Goal: Information Seeking & Learning: Understand process/instructions

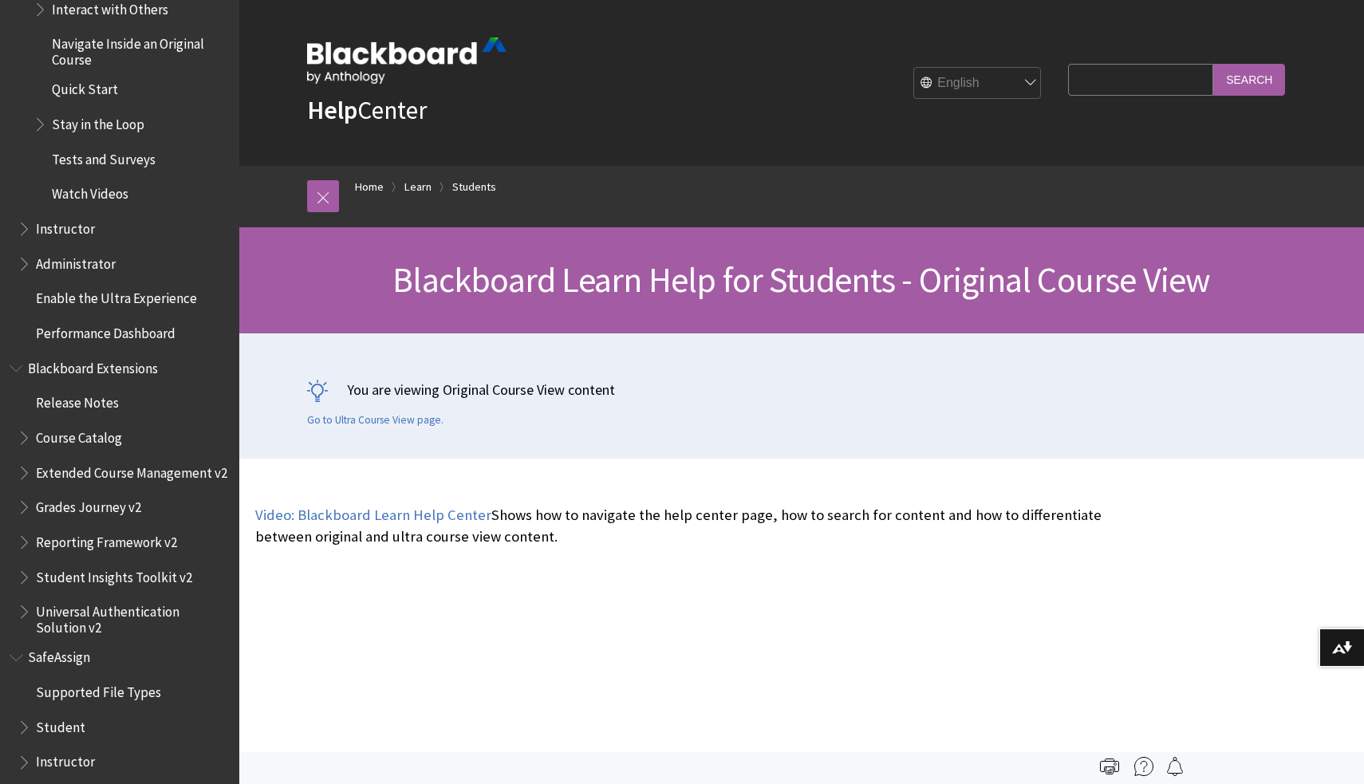
scroll to position [2225, 0]
click at [62, 645] on span "SafeAssign" at bounding box center [62, 656] width 68 height 22
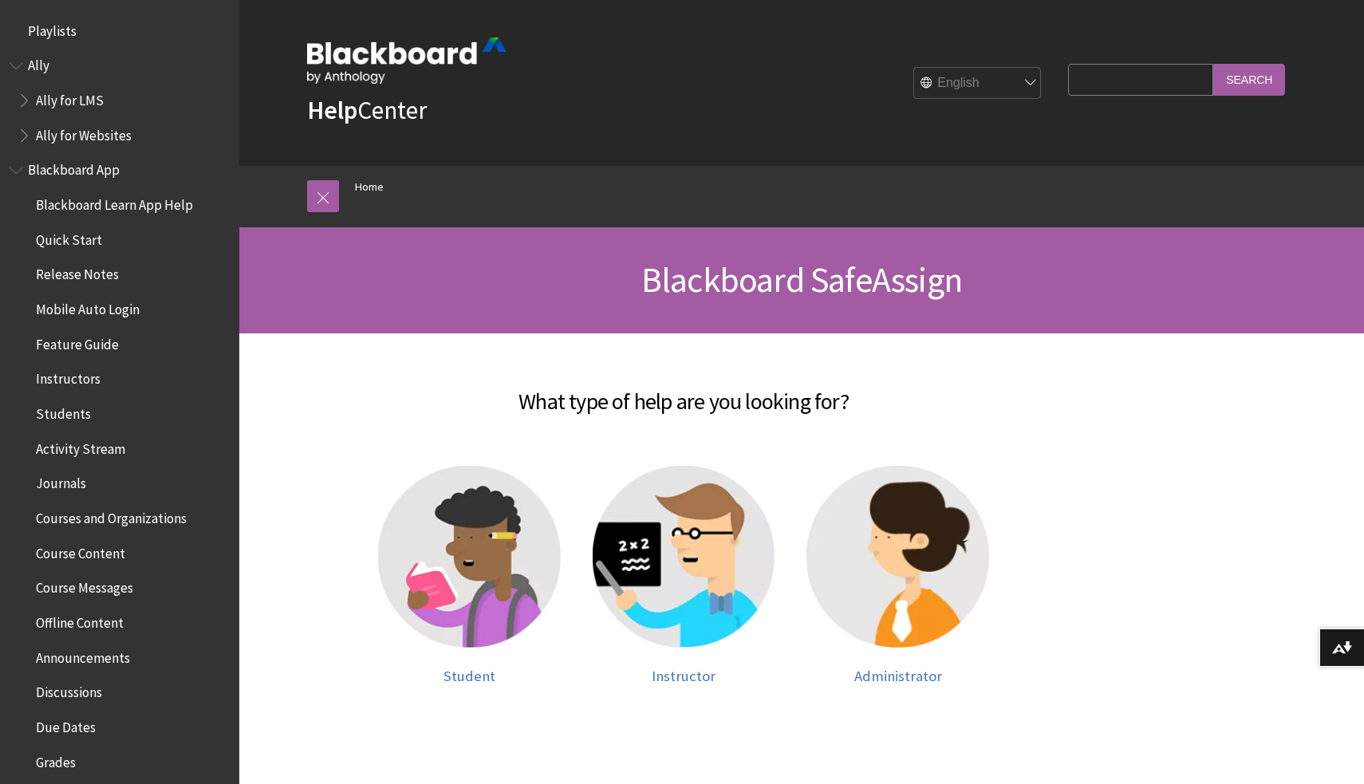
scroll to position [1391, 0]
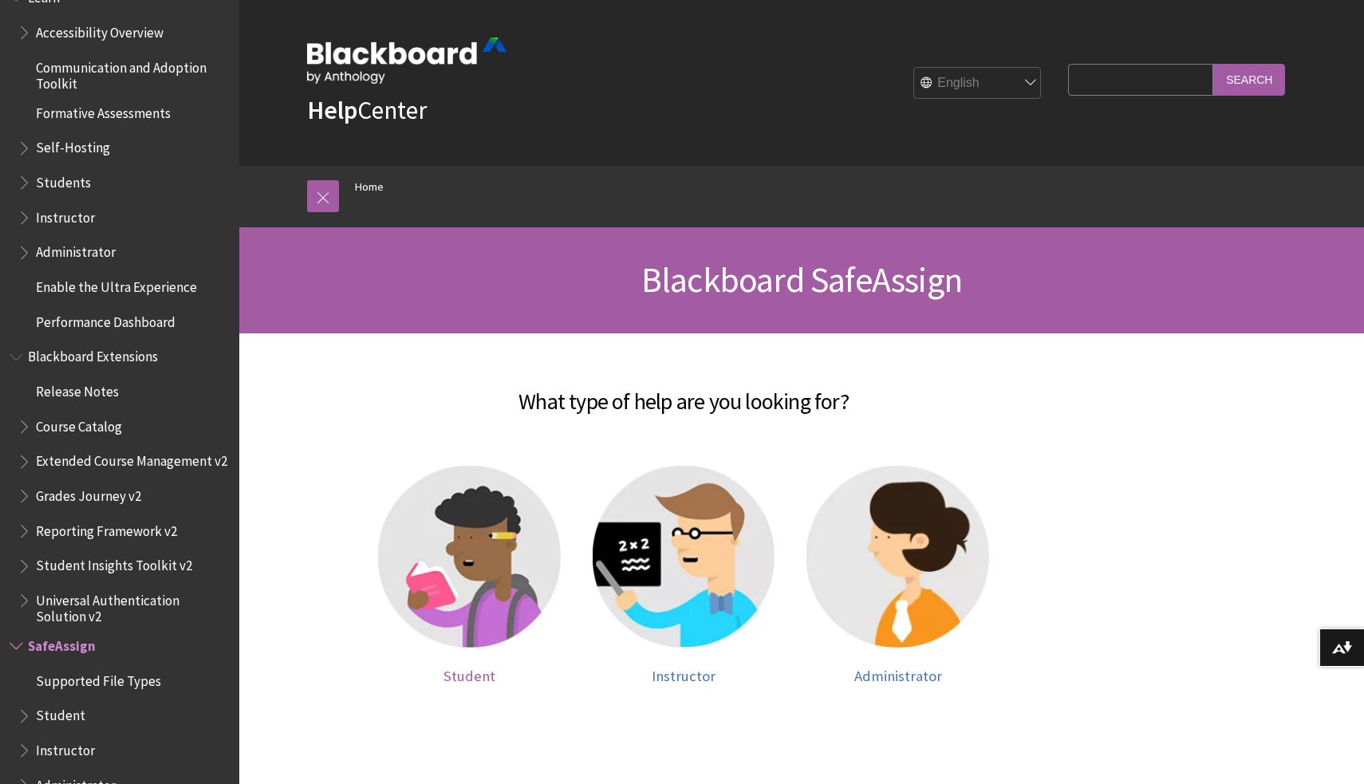
click at [466, 557] on img at bounding box center [469, 557] width 183 height 183
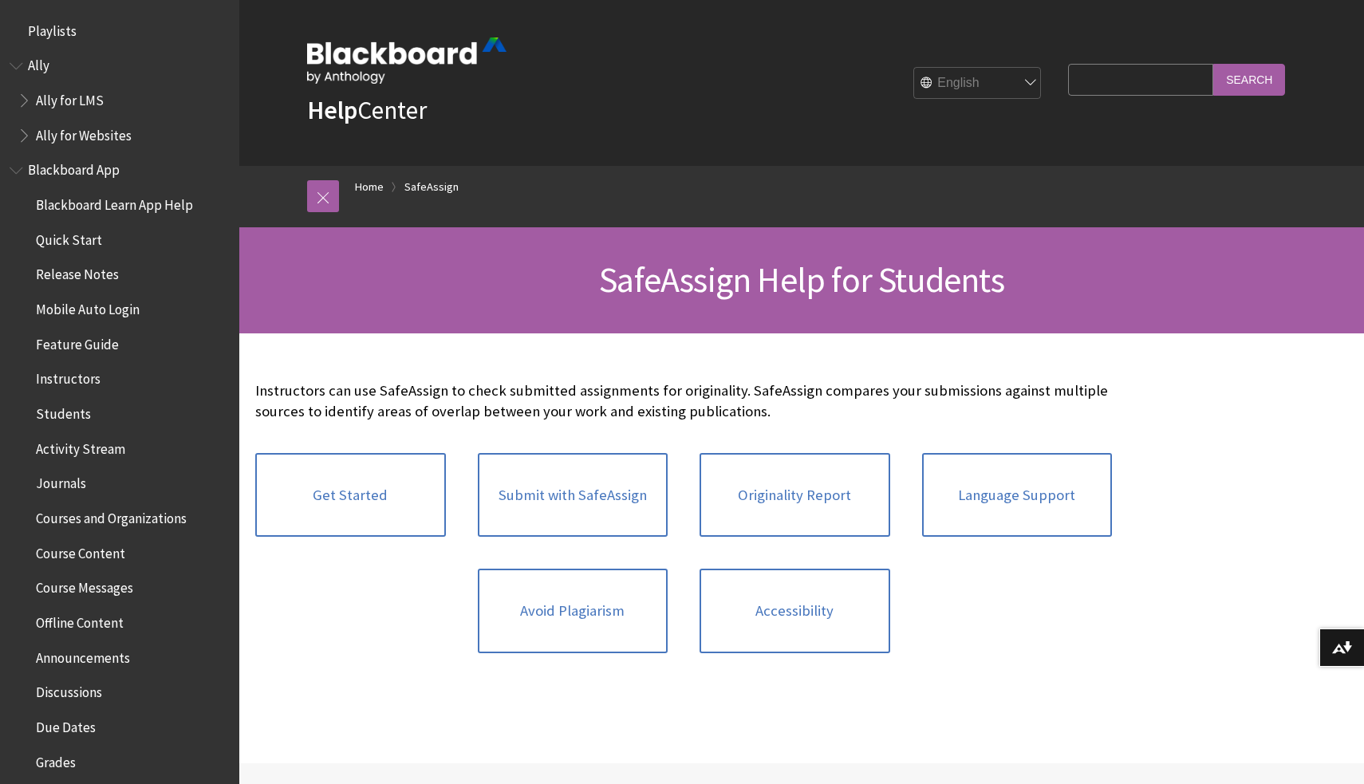
scroll to position [1597, 0]
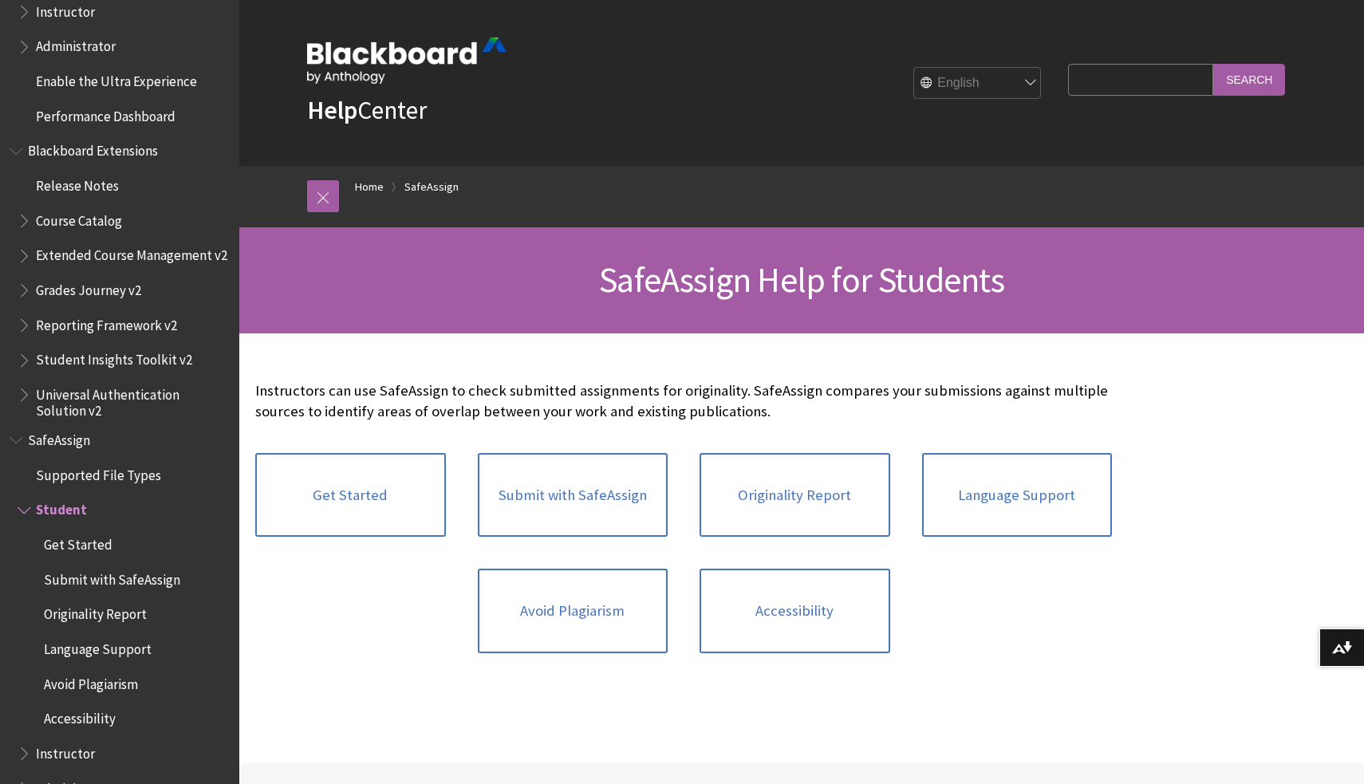
click at [483, 671] on div "Instructors can use SafeAssign to check submitted assignments for originality. …" at bounding box center [683, 524] width 857 height 318
click at [567, 521] on link "Submit with SafeAssign" at bounding box center [573, 495] width 191 height 85
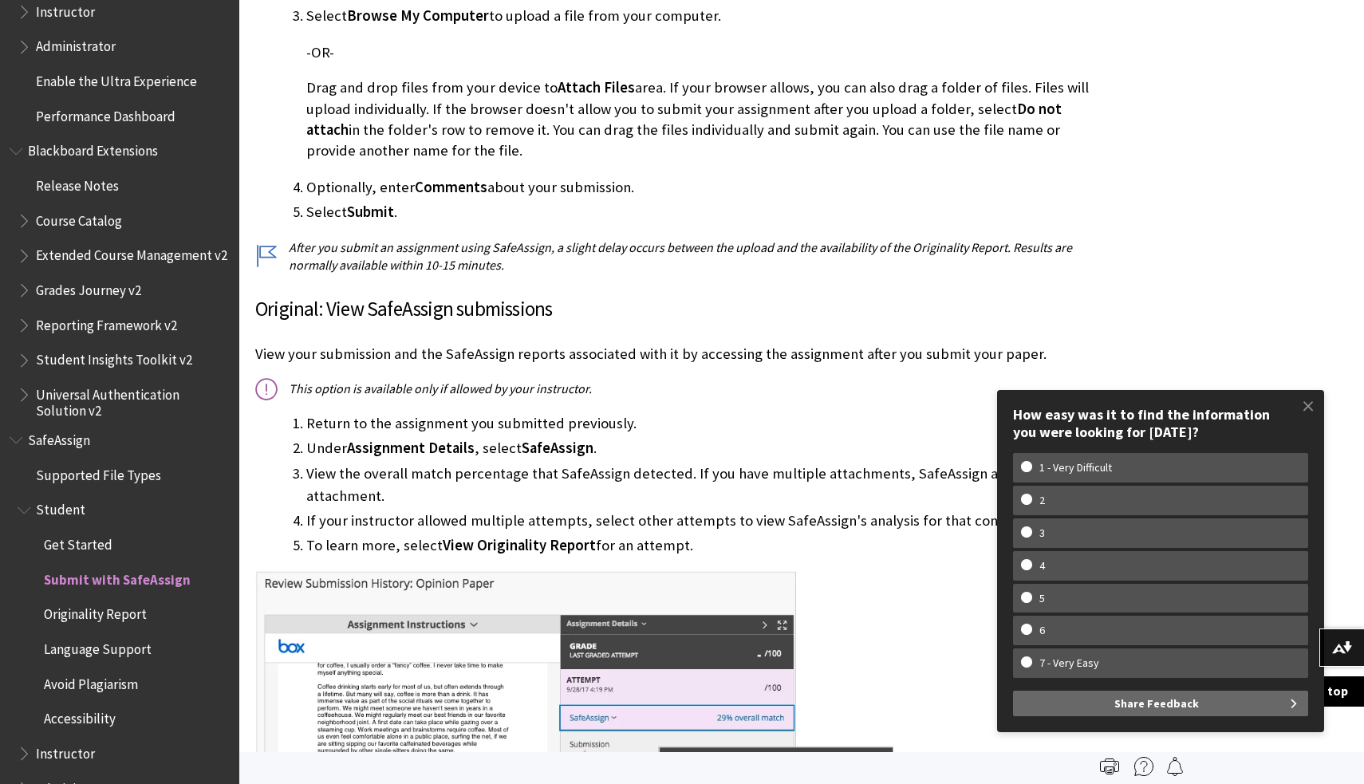
scroll to position [740, 0]
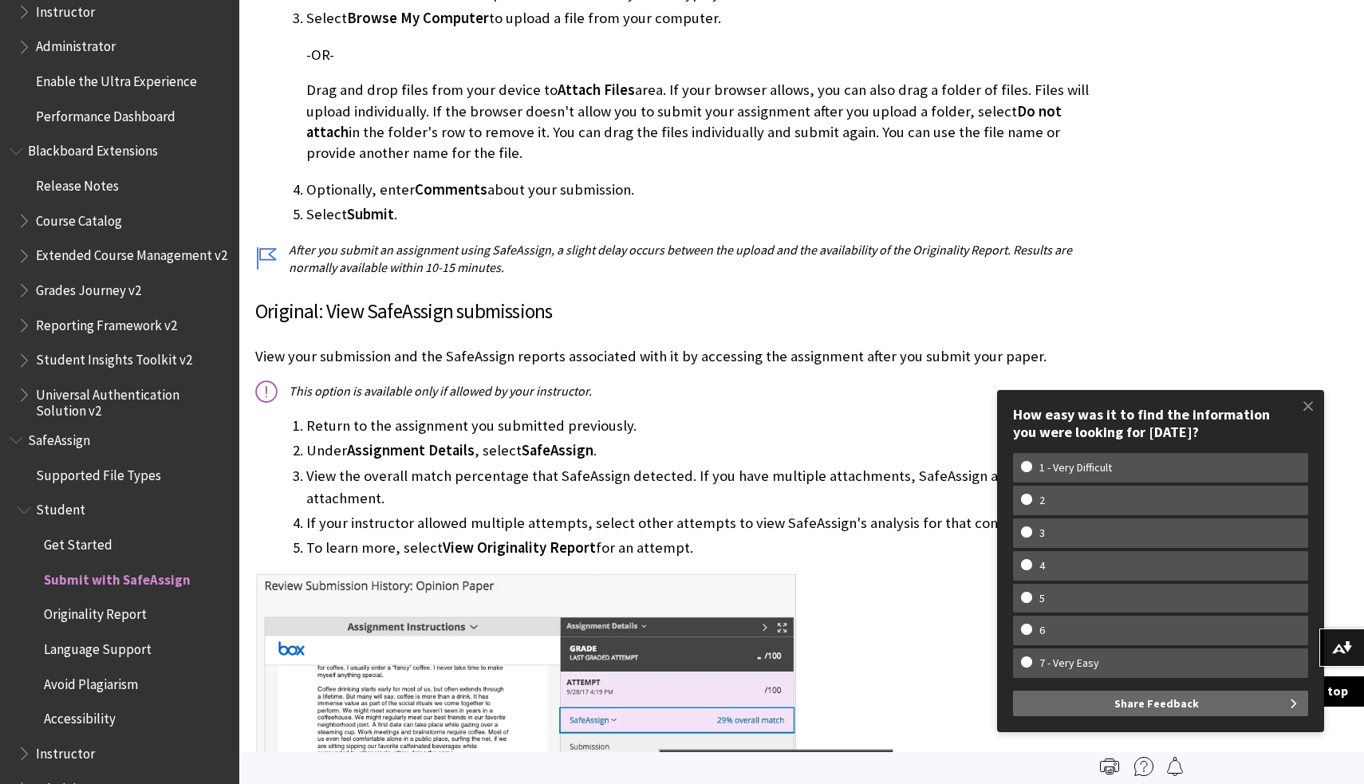
click at [657, 241] on p "After you submit an assignment using SafeAssign, a slight delay occurs between …" at bounding box center [683, 259] width 857 height 36
click at [1310, 419] on span at bounding box center [1307, 405] width 33 height 33
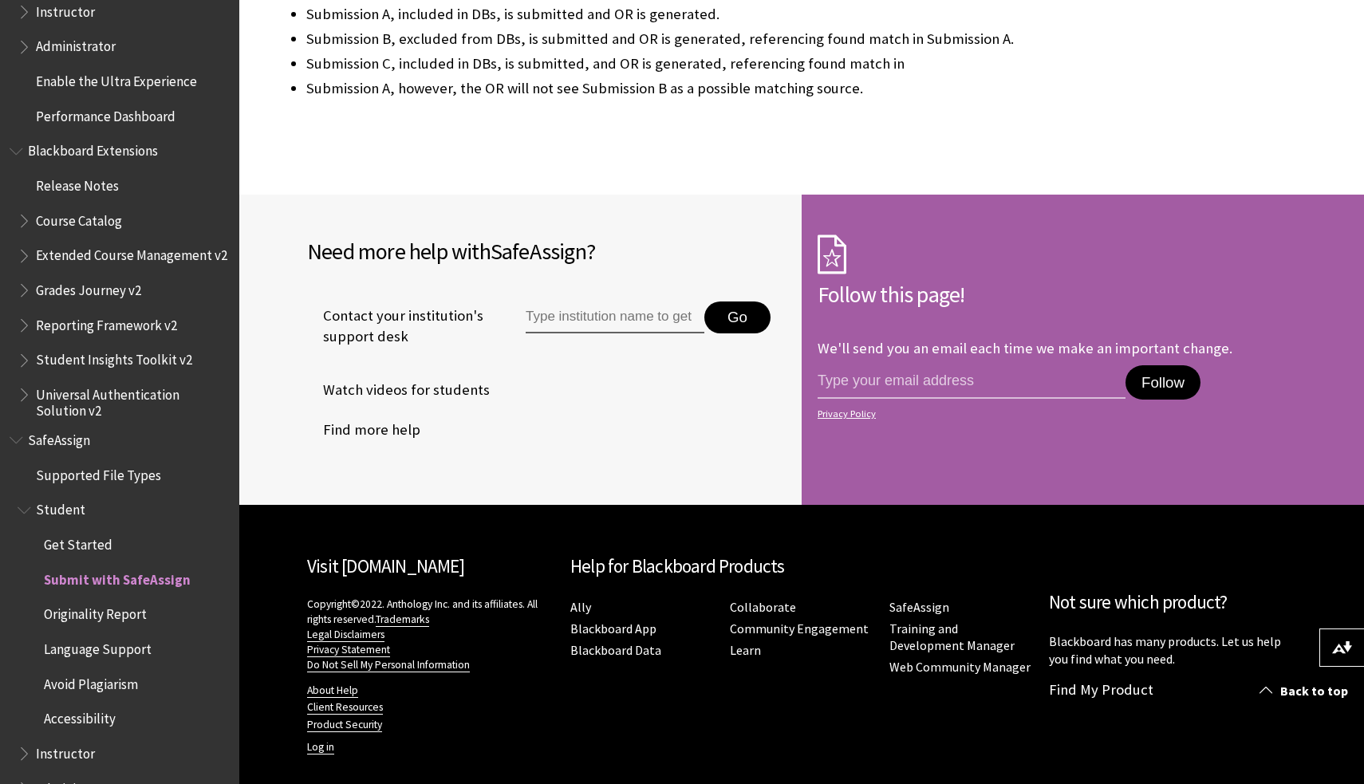
scroll to position [3323, 0]
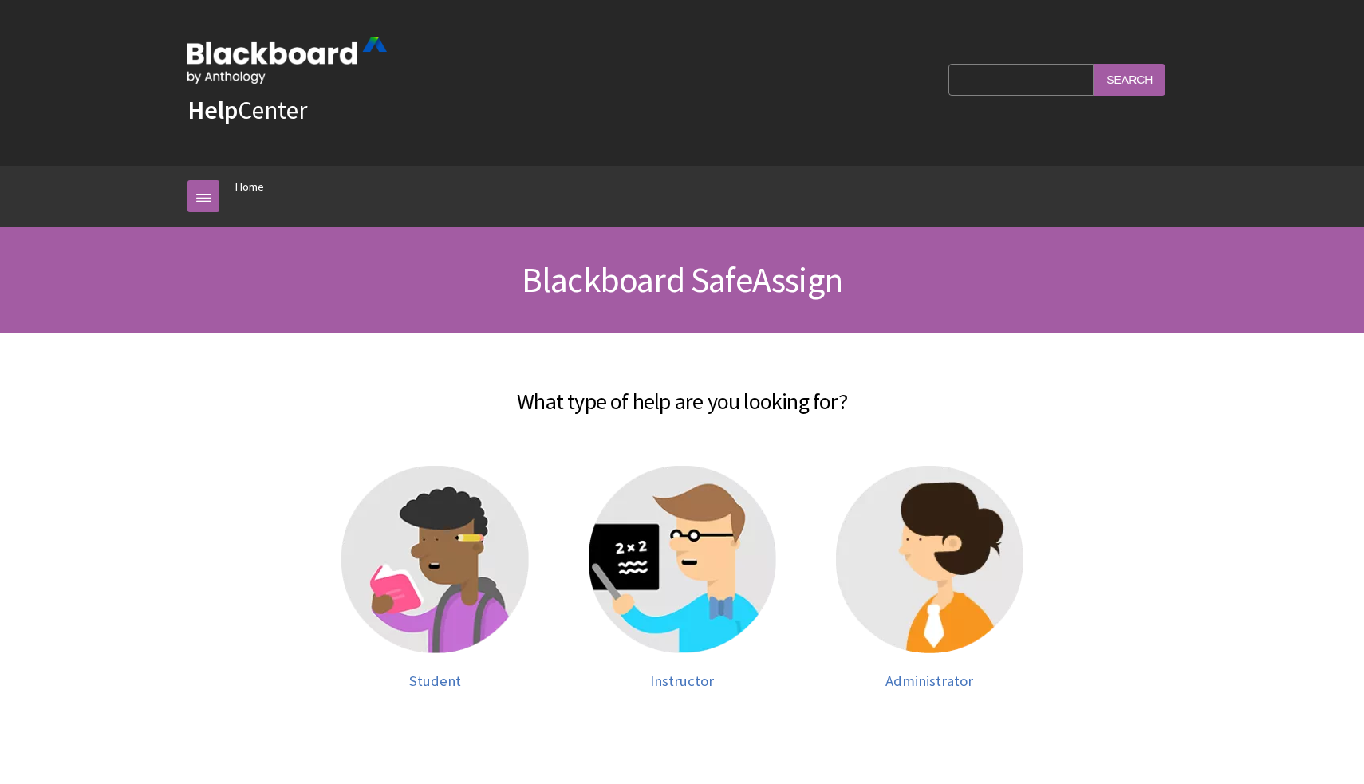
scroll to position [1391, 0]
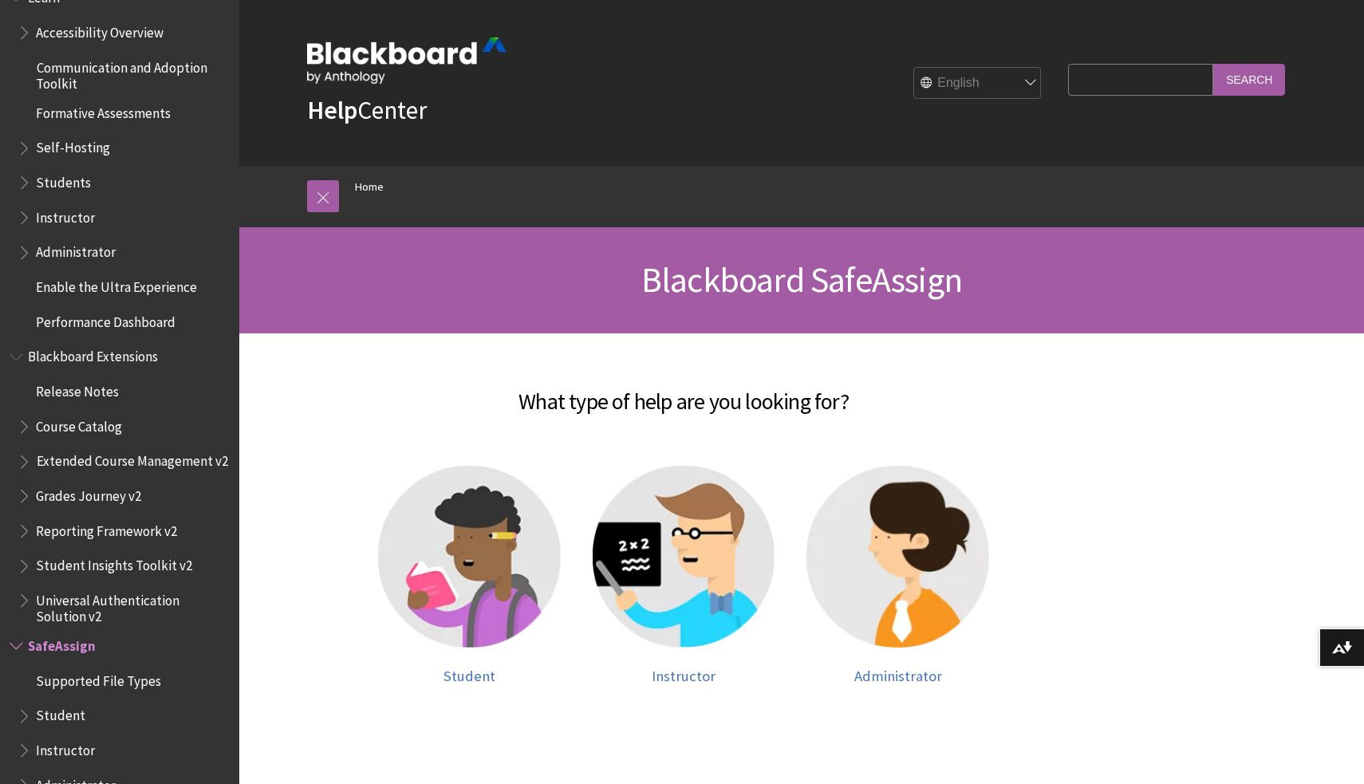
click at [28, 703] on span "Book outline for Blackboard SafeAssign" at bounding box center [26, 713] width 17 height 20
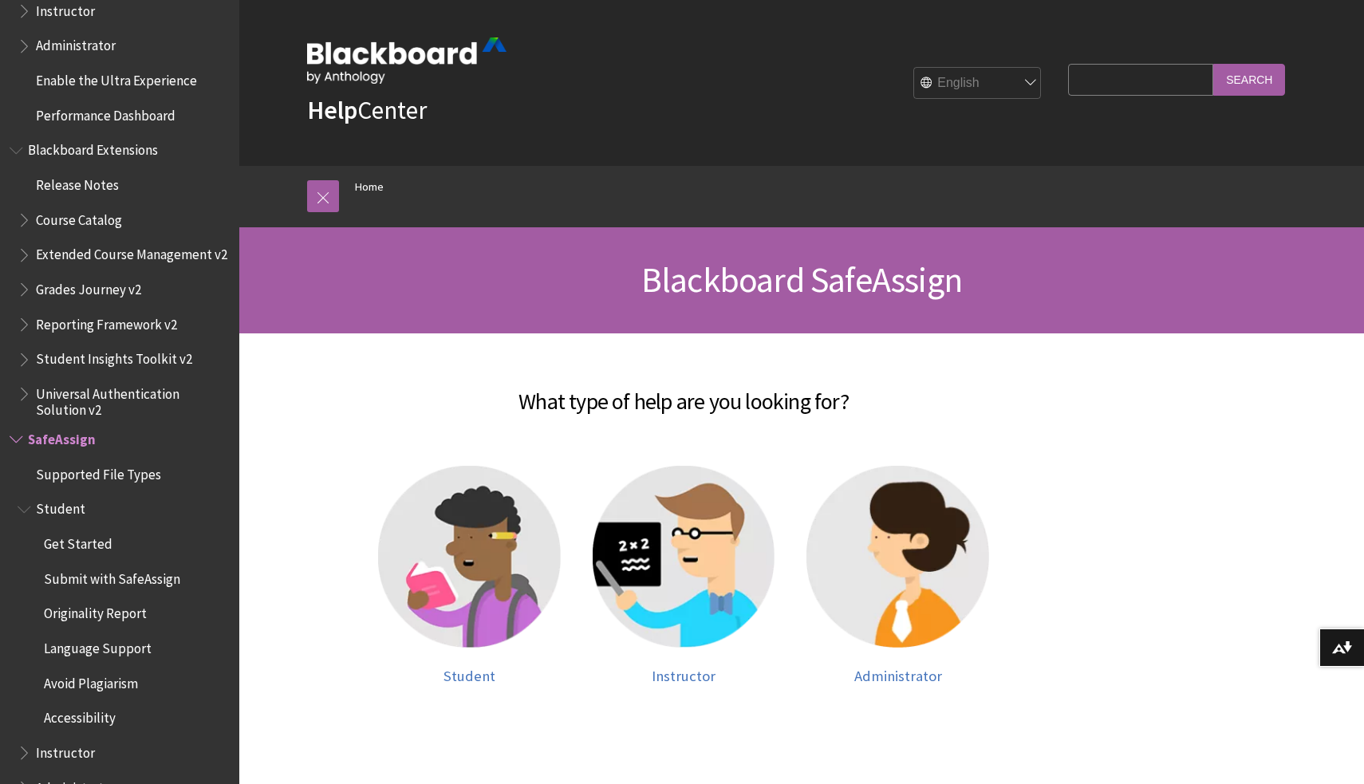
scroll to position [1597, 0]
click at [93, 671] on span "Avoid Plagiarism" at bounding box center [91, 682] width 94 height 22
